Goal: Transaction & Acquisition: Purchase product/service

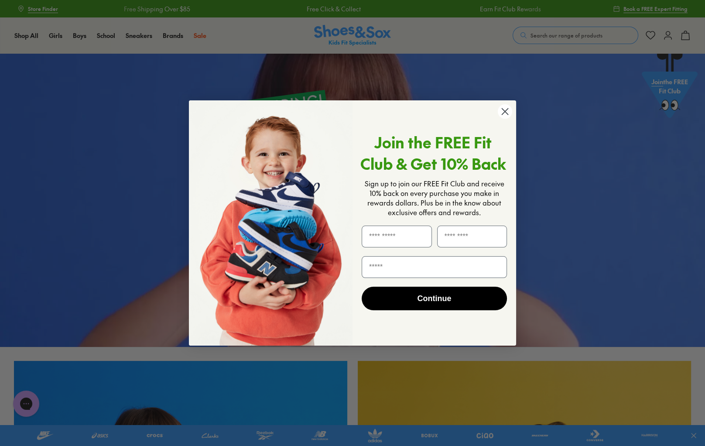
click at [507, 113] on circle "Close dialog" at bounding box center [505, 111] width 14 height 14
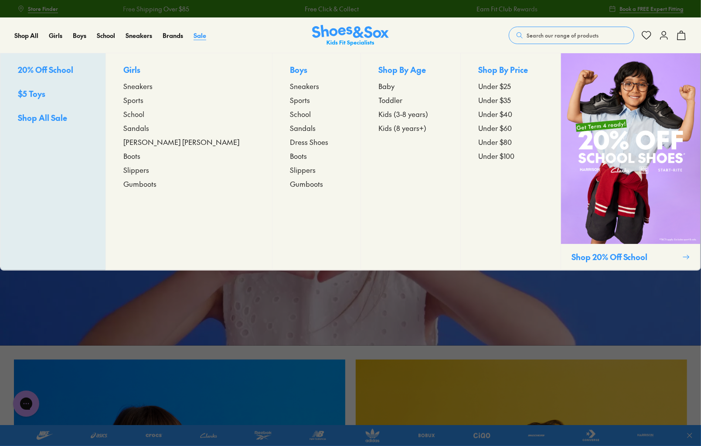
click at [203, 37] on span "Sale" at bounding box center [200, 35] width 13 height 9
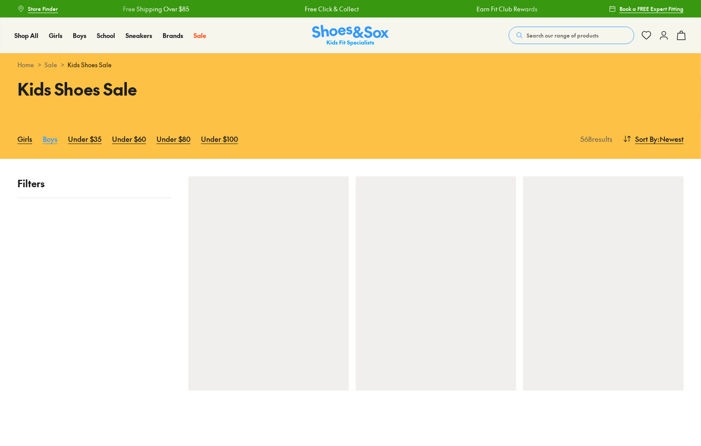
click at [48, 138] on link "Boys" at bounding box center [50, 138] width 15 height 19
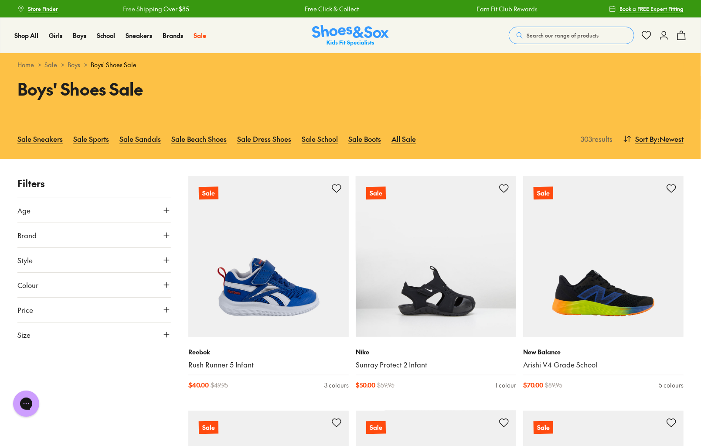
click at [164, 331] on icon at bounding box center [166, 334] width 9 height 9
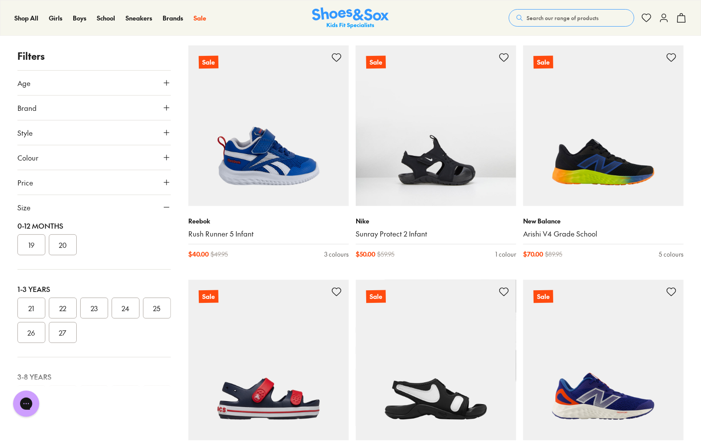
scroll to position [4, 0]
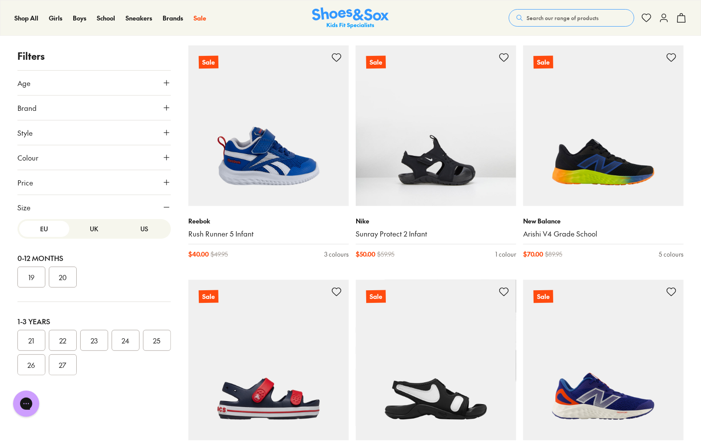
click at [137, 231] on button "US" at bounding box center [144, 229] width 50 height 16
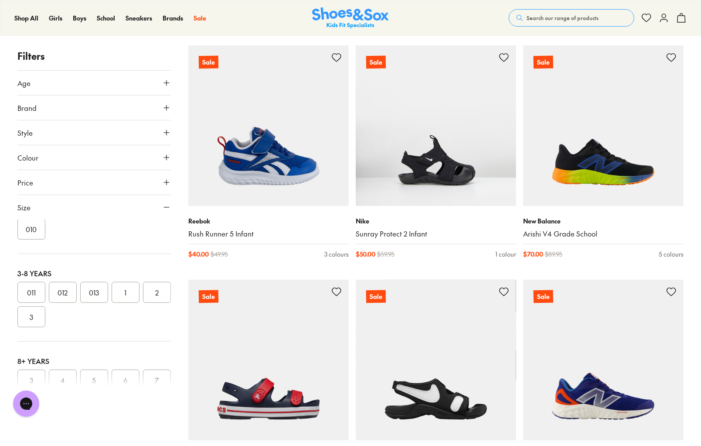
scroll to position [135, 0]
click at [101, 301] on button "013" at bounding box center [94, 296] width 28 height 21
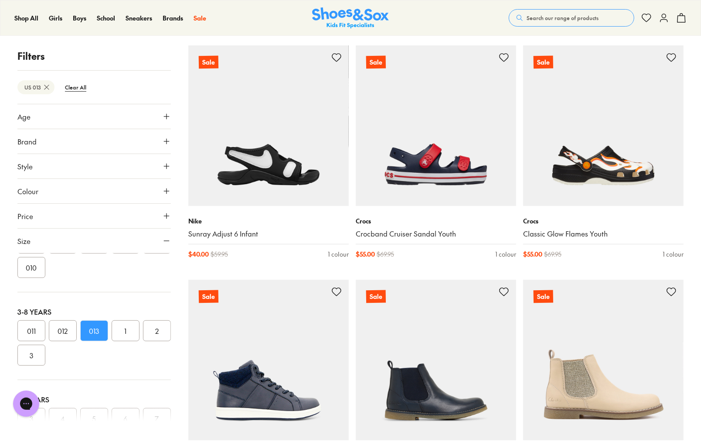
click at [128, 327] on button "1" at bounding box center [126, 330] width 28 height 21
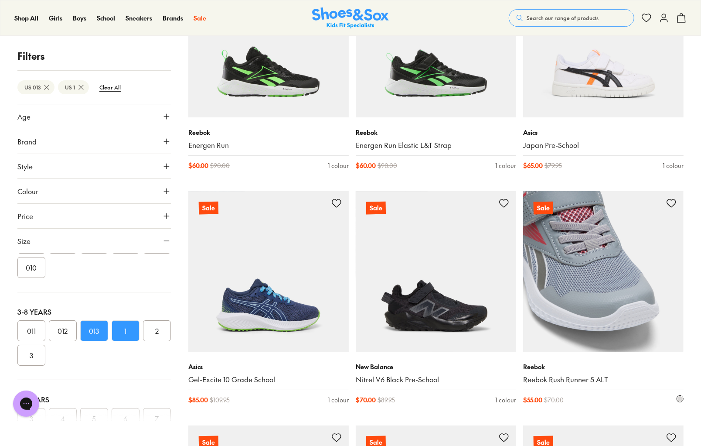
scroll to position [1875, 0]
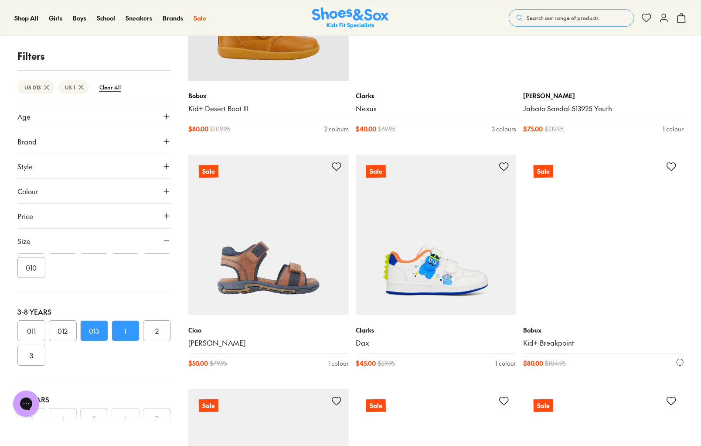
scroll to position [4012, 0]
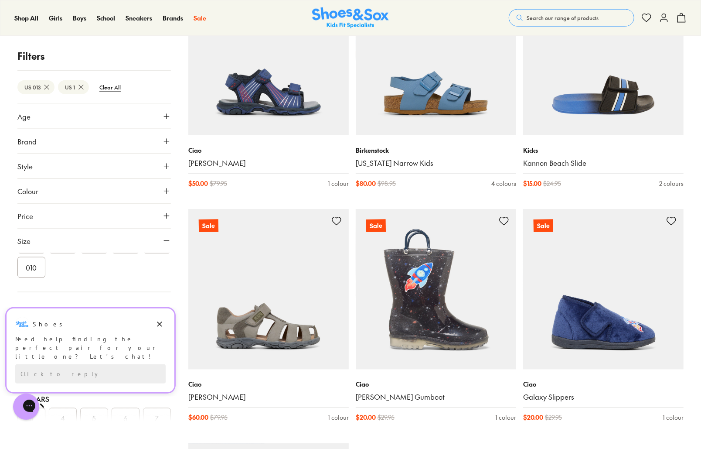
scroll to position [4666, 0]
